Goal: Use online tool/utility: Utilize a website feature to perform a specific function

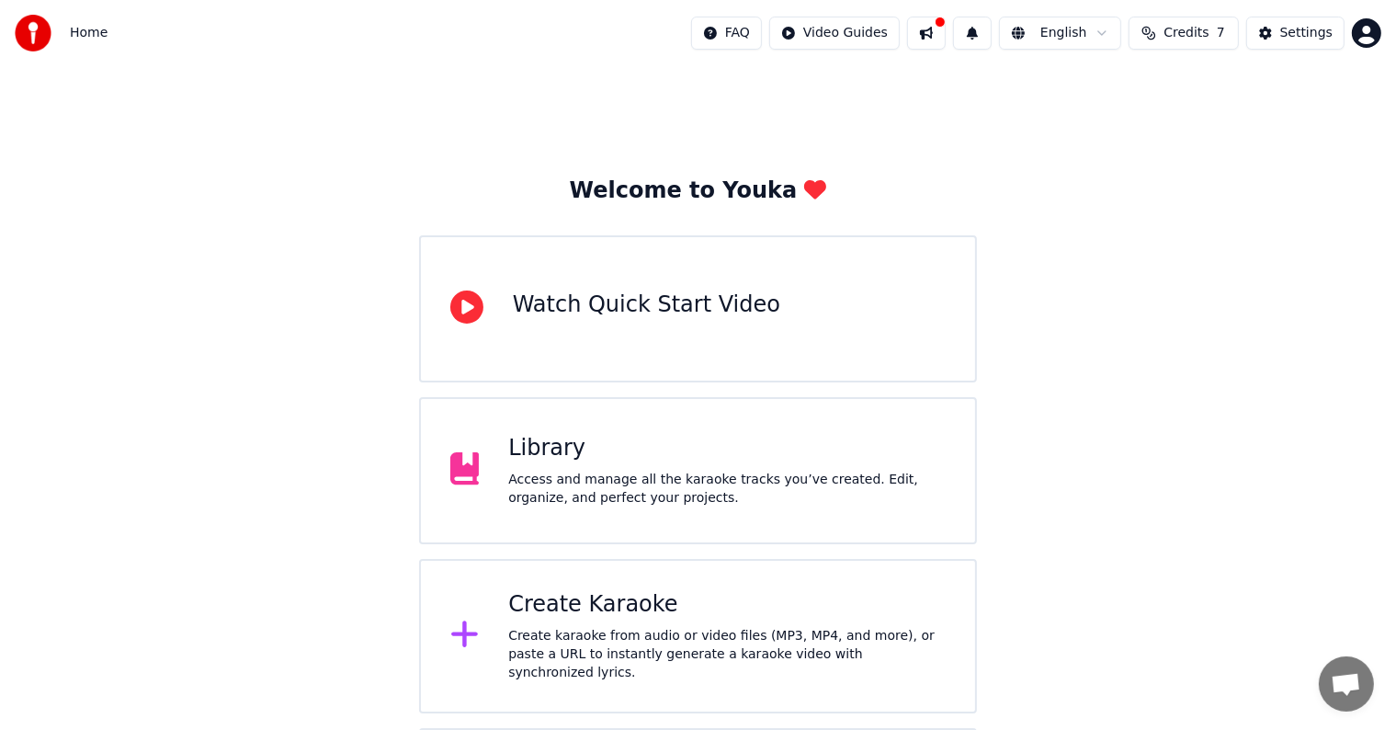
click at [555, 472] on div "Access and manage all the karaoke tracks you’ve created. Edit, organize, and pe…" at bounding box center [727, 489] width 438 height 37
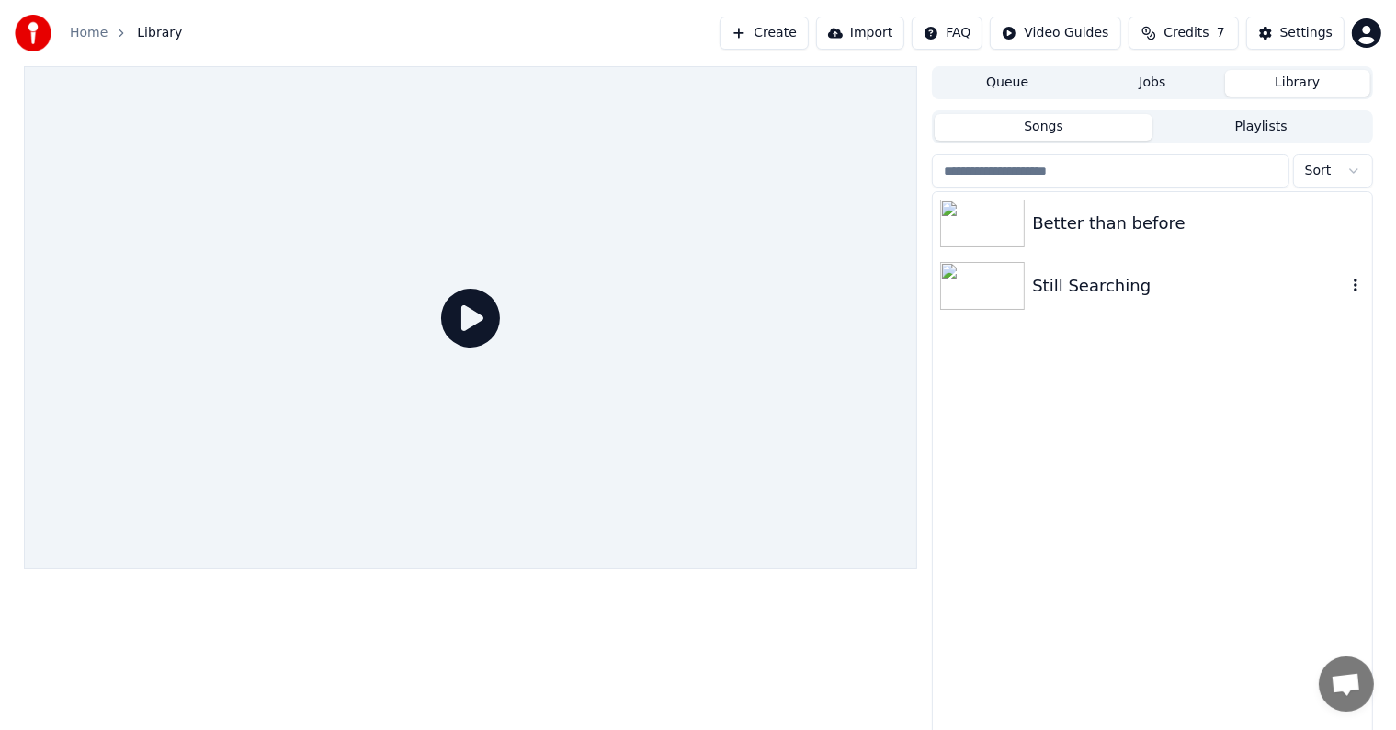
click at [1353, 288] on icon "button" at bounding box center [1356, 285] width 18 height 15
click at [1357, 290] on icon "button" at bounding box center [1356, 285] width 4 height 13
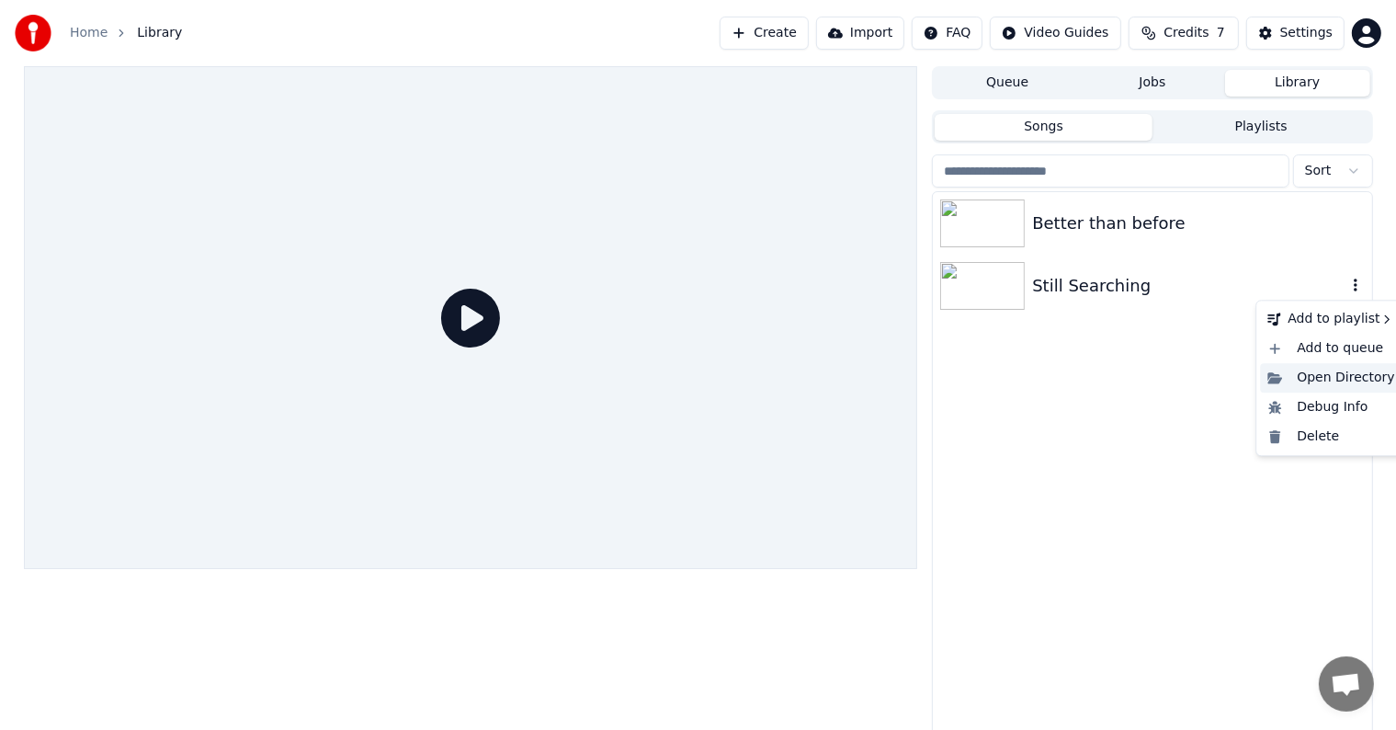
click at [1335, 383] on div "Open Directory" at bounding box center [1331, 377] width 142 height 29
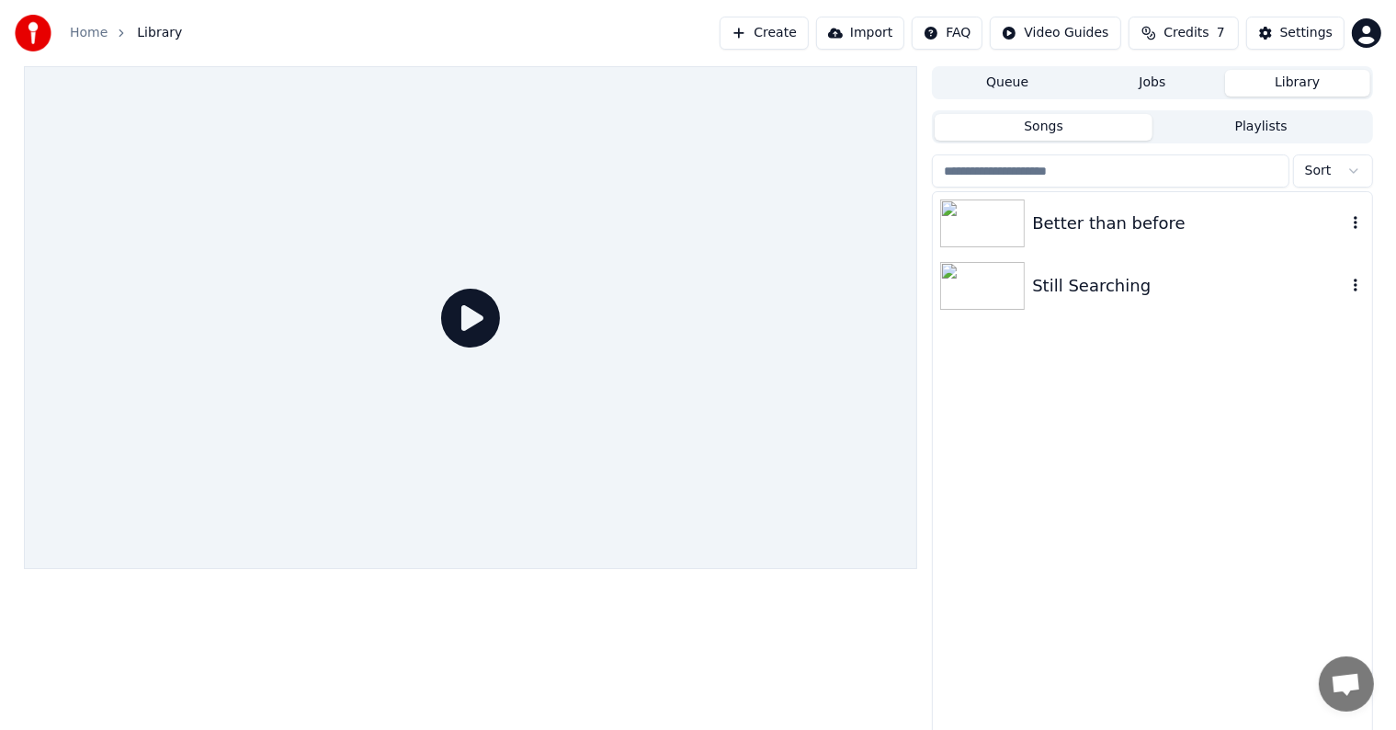
click at [1350, 226] on icon "button" at bounding box center [1356, 222] width 18 height 15
click at [1320, 303] on div "Open Directory" at bounding box center [1331, 316] width 142 height 29
click at [1355, 285] on icon "button" at bounding box center [1356, 285] width 4 height 13
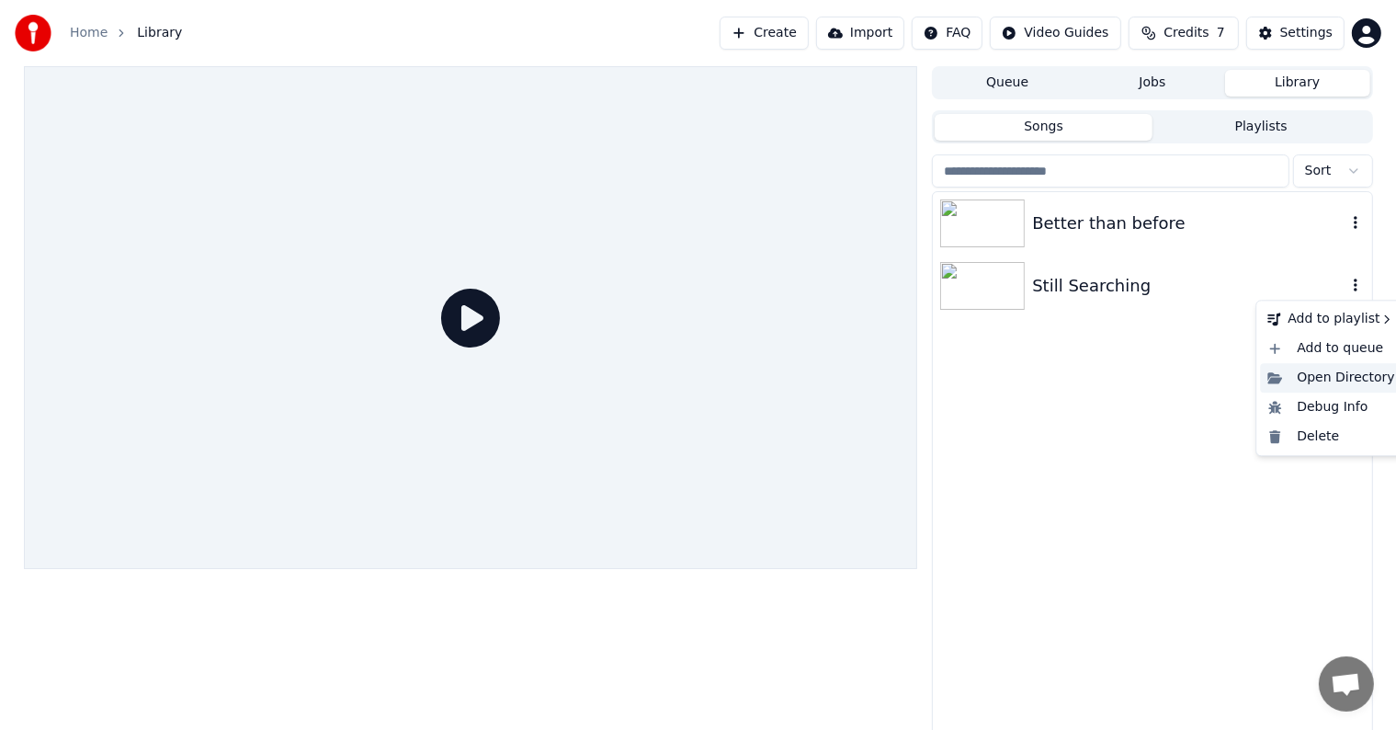
click at [1338, 380] on div "Open Directory" at bounding box center [1331, 377] width 142 height 29
